Goal: Navigation & Orientation: Find specific page/section

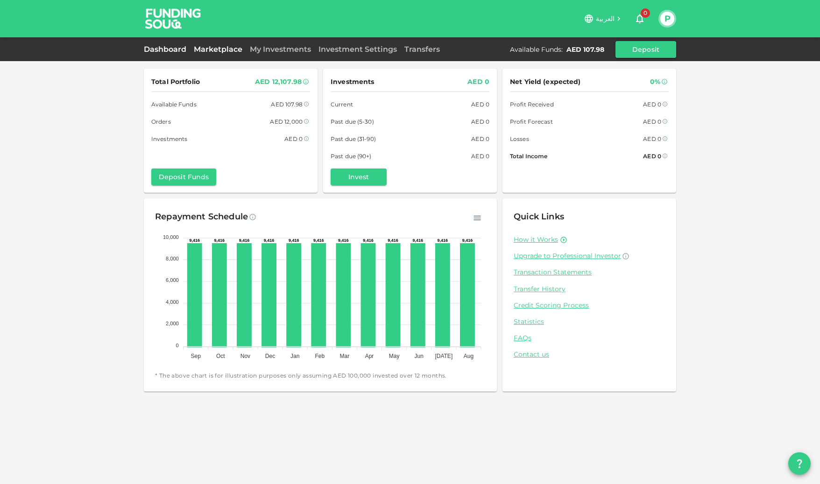
click at [224, 45] on link "Marketplace" at bounding box center [218, 49] width 56 height 9
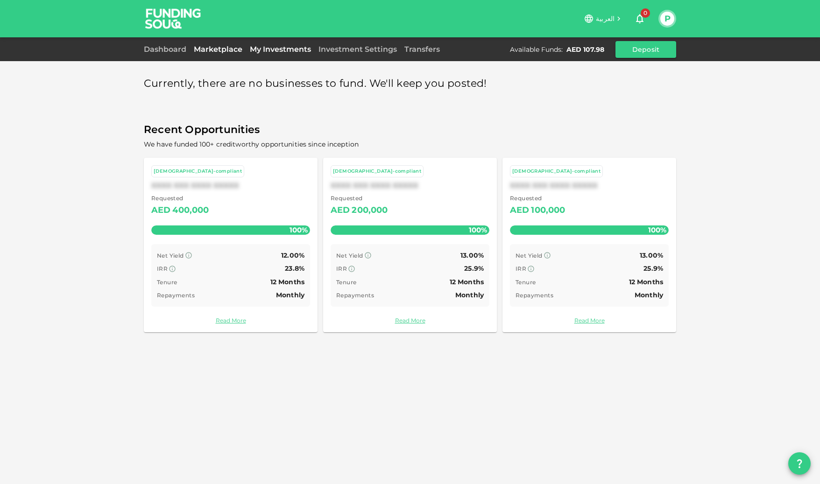
click at [296, 46] on link "My Investments" at bounding box center [280, 49] width 69 height 9
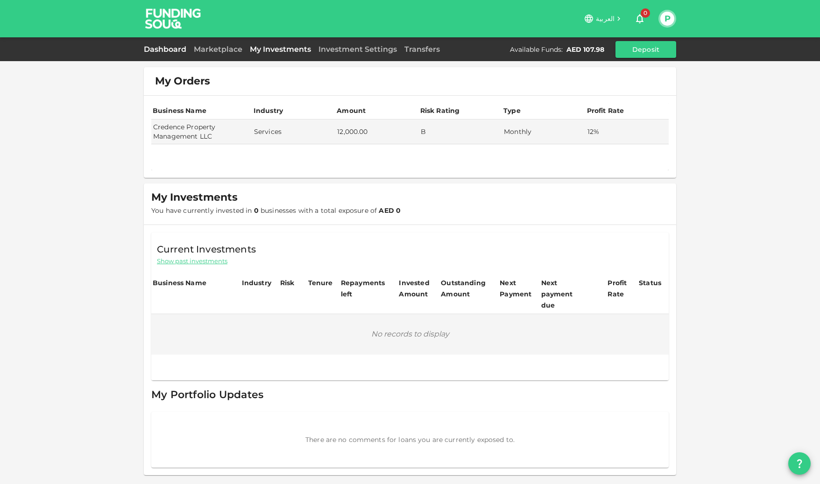
click at [163, 47] on link "Dashboard" at bounding box center [167, 49] width 46 height 9
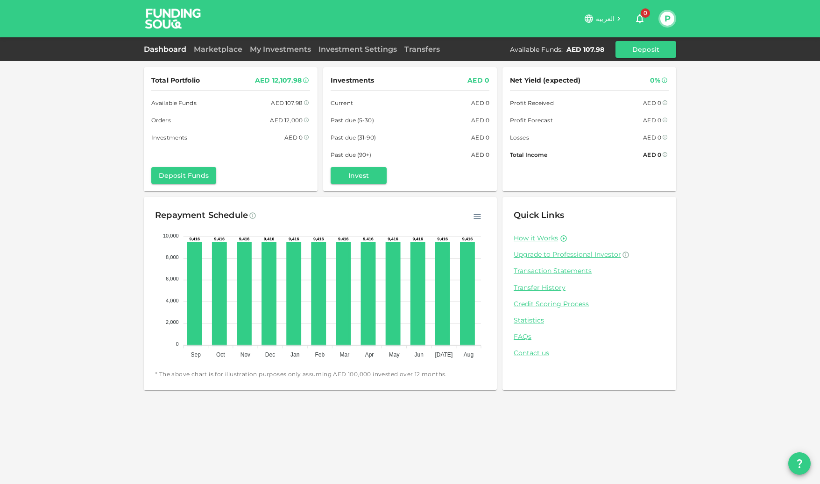
click at [639, 14] on icon "button" at bounding box center [639, 18] width 11 height 11
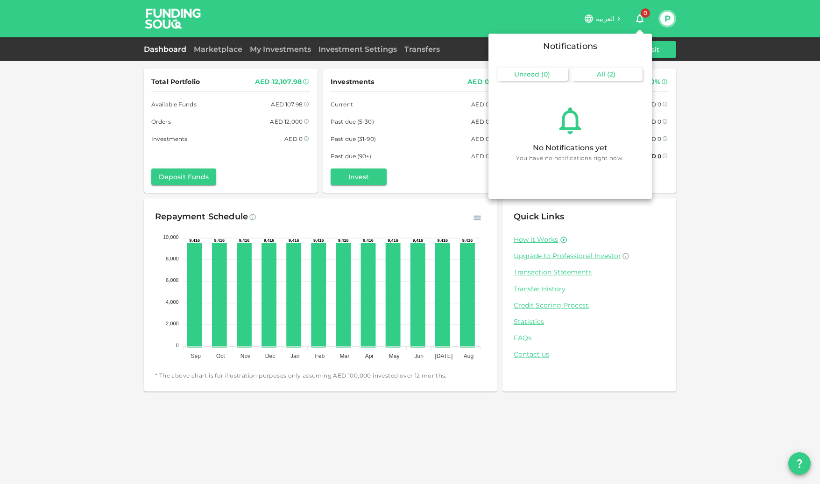
click at [612, 72] on span "( 2 )" at bounding box center [611, 74] width 8 height 8
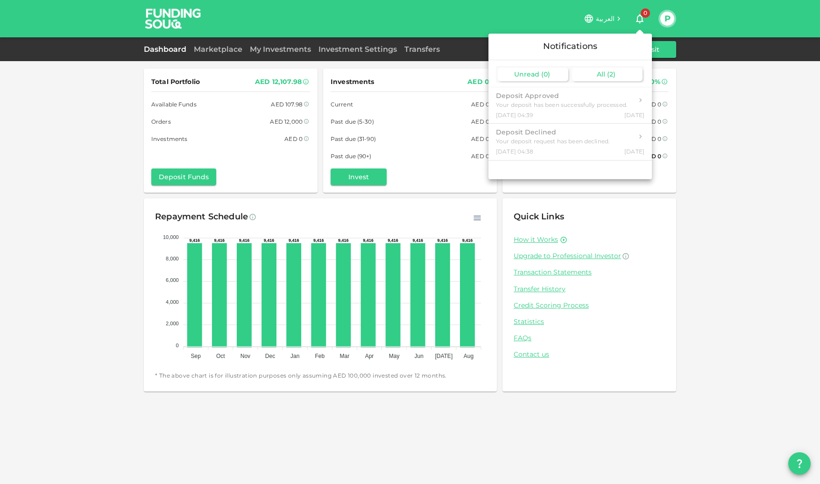
click at [544, 77] on span "( 0 )" at bounding box center [545, 74] width 9 height 8
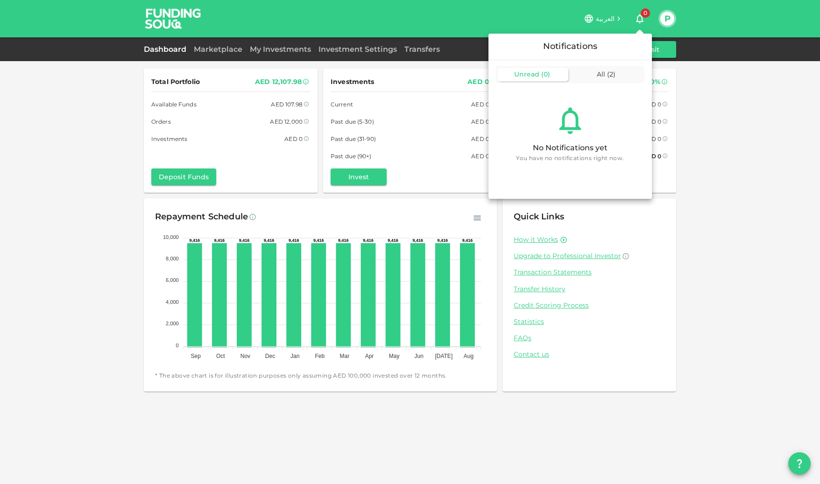
click at [756, 82] on div at bounding box center [410, 242] width 820 height 484
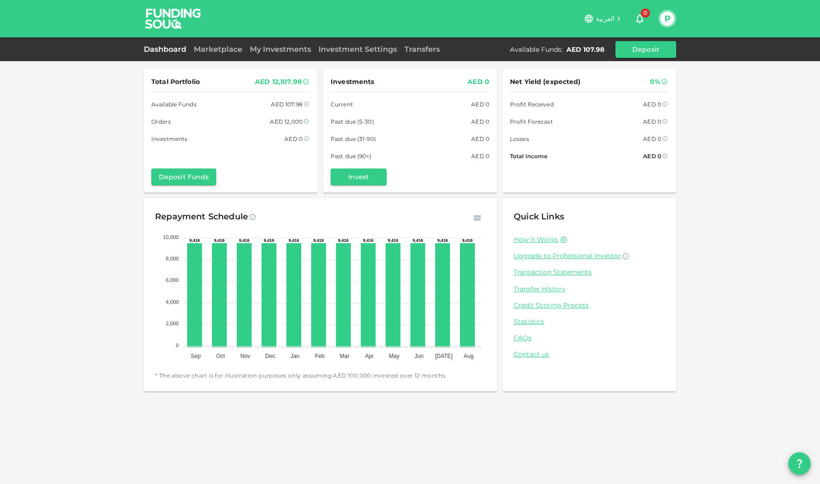
click at [619, 19] on icon at bounding box center [618, 18] width 8 height 8
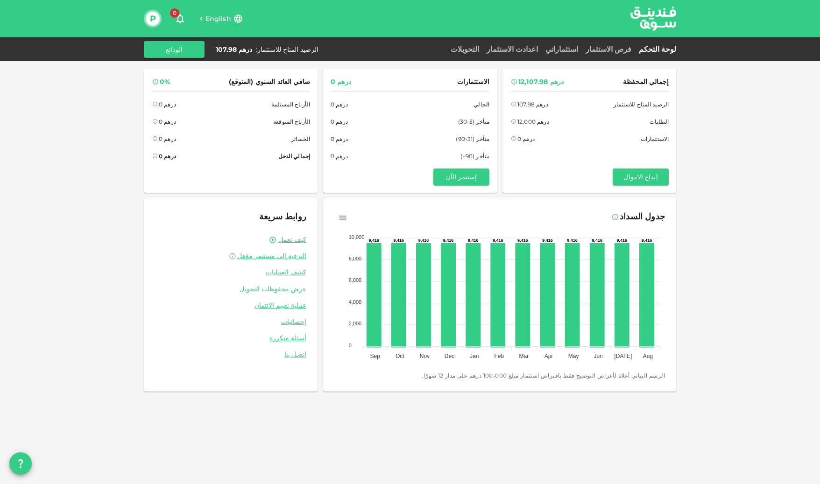
click at [214, 18] on span "English" at bounding box center [218, 18] width 26 height 8
